Goal: Obtain resource: Obtain resource

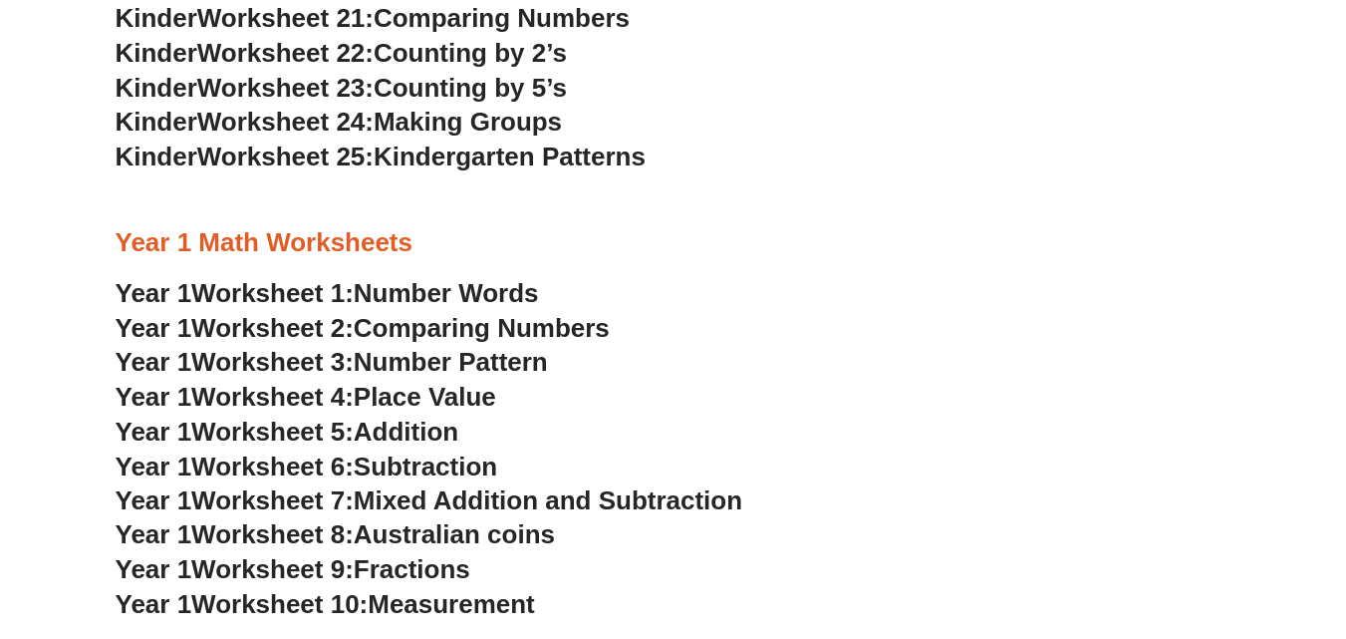
scroll to position [1687, 0]
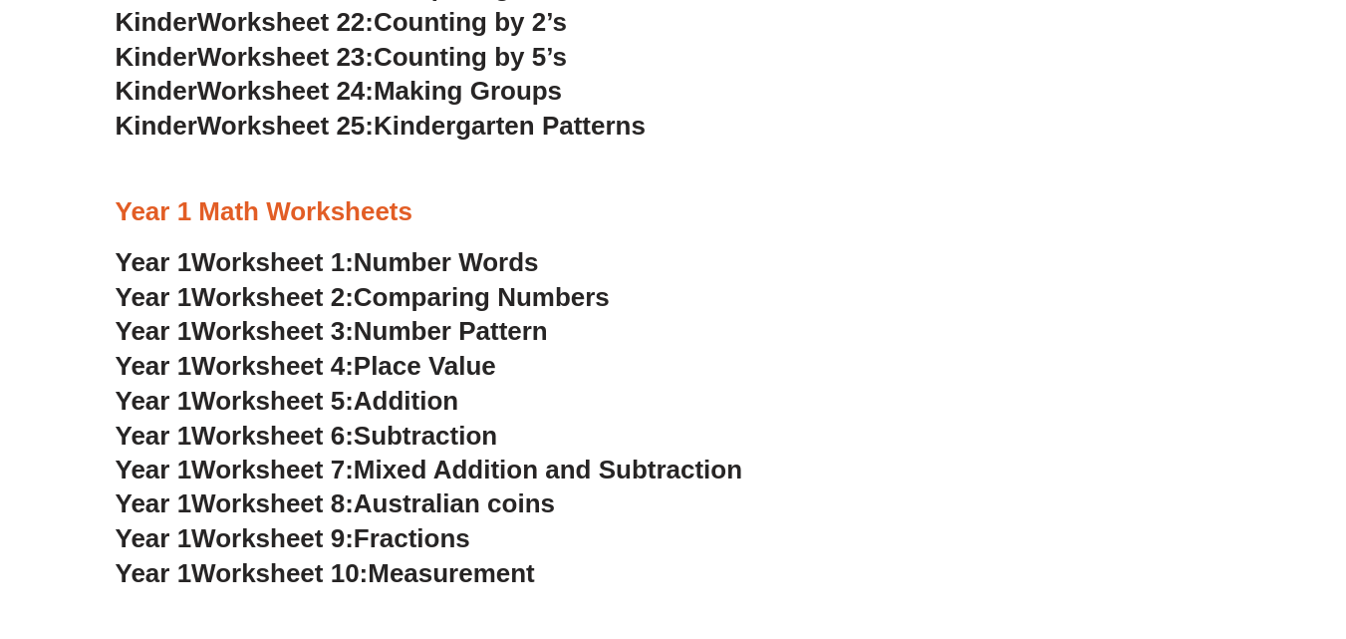
click at [397, 263] on span "Number Words" at bounding box center [446, 262] width 185 height 30
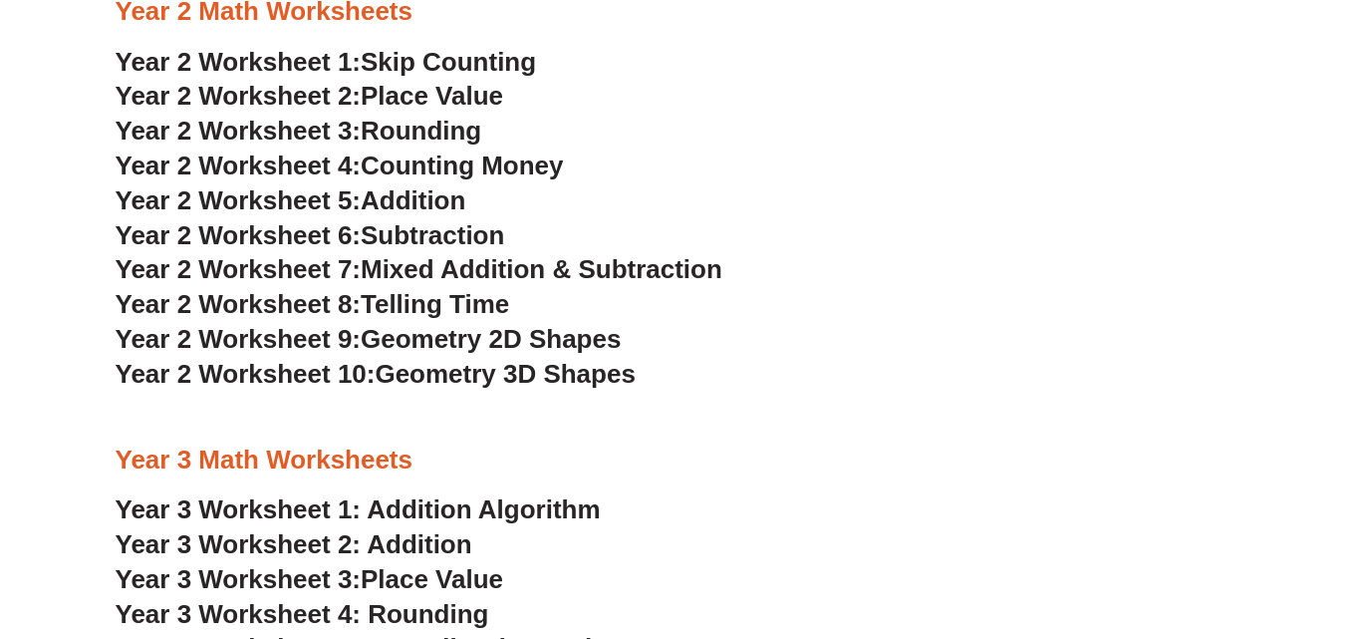
scroll to position [2285, 0]
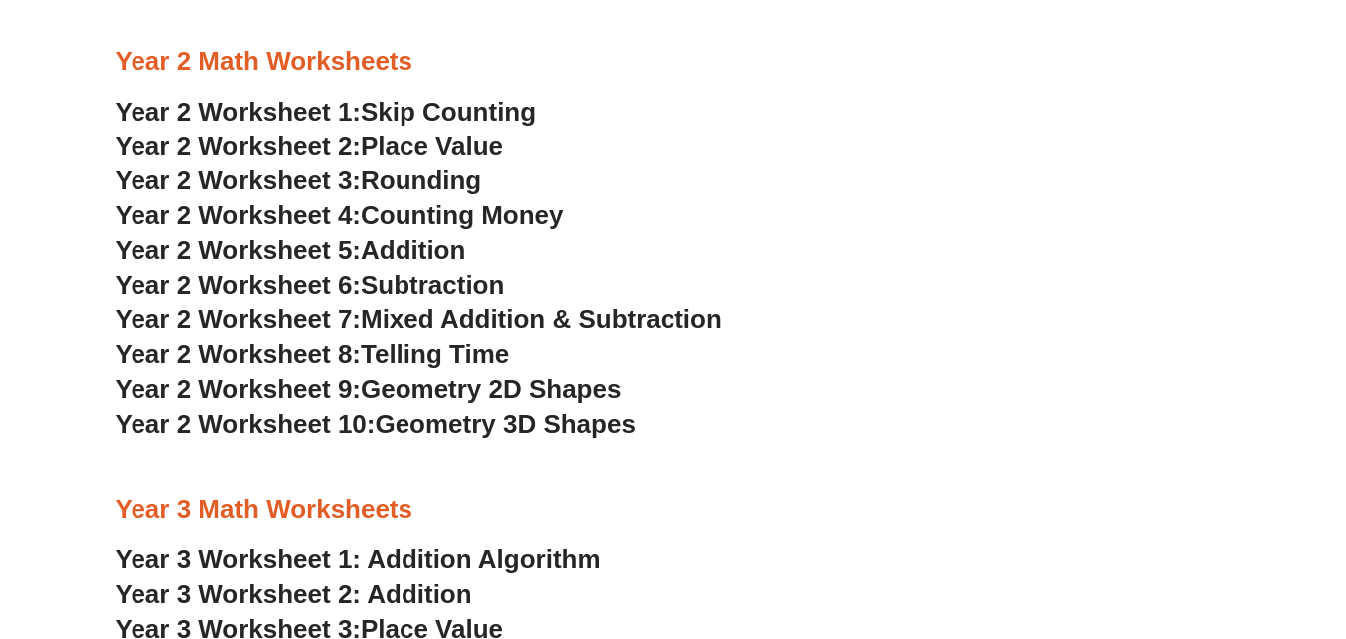
click at [475, 147] on span "Place Value" at bounding box center [432, 146] width 143 height 30
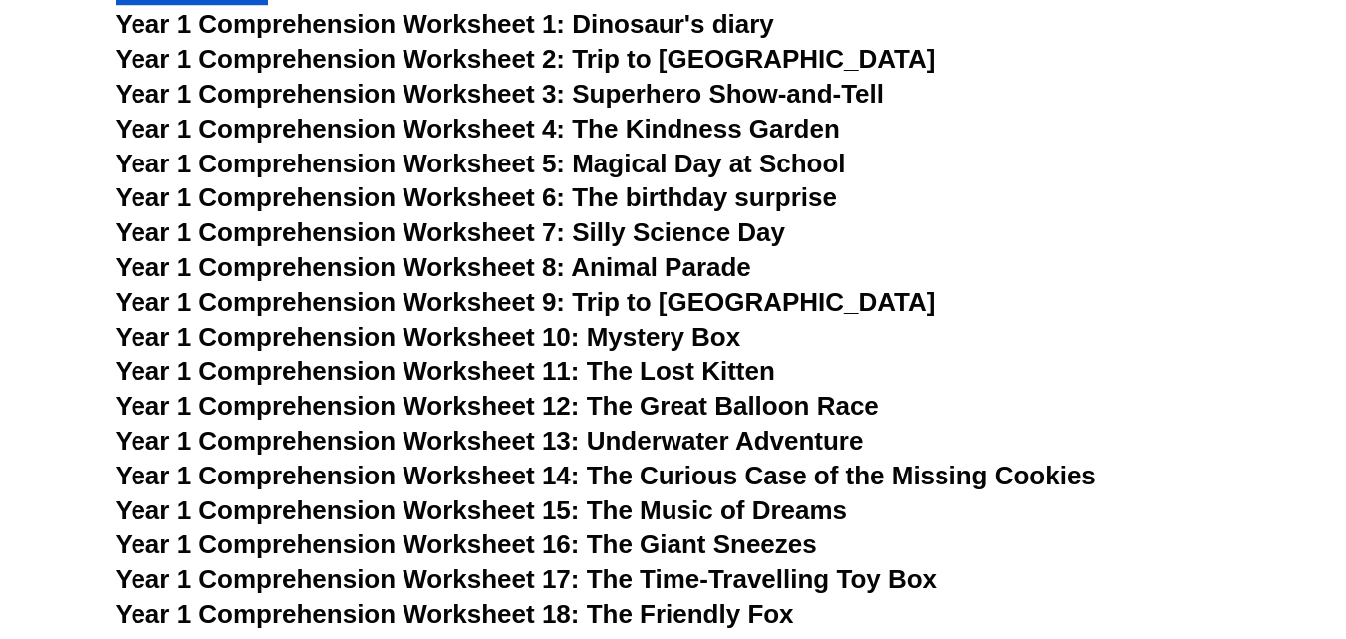
scroll to position [2585, 0]
